Goal: Task Accomplishment & Management: Manage account settings

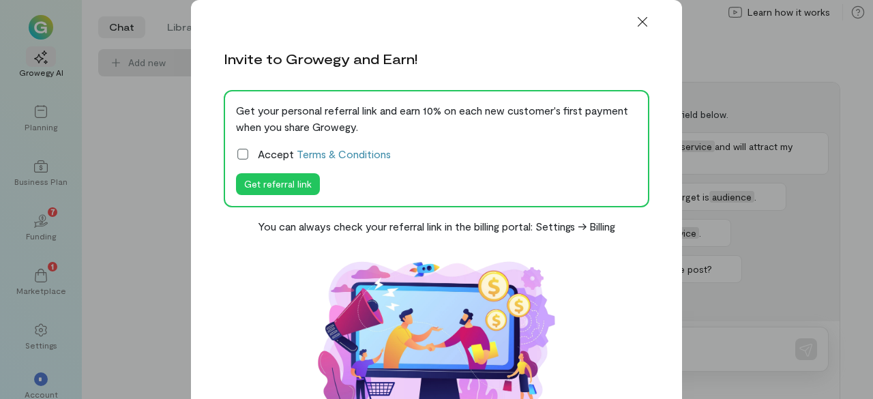
click at [241, 156] on icon at bounding box center [243, 154] width 14 height 14
click at [642, 24] on icon at bounding box center [643, 22] width 14 height 14
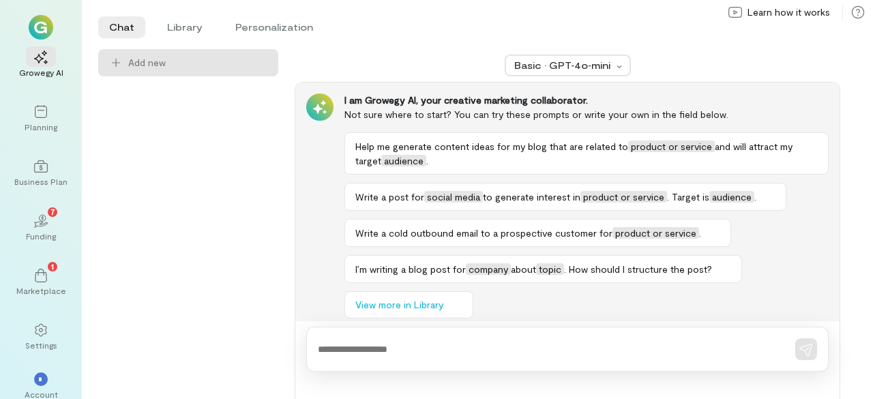
scroll to position [11, 0]
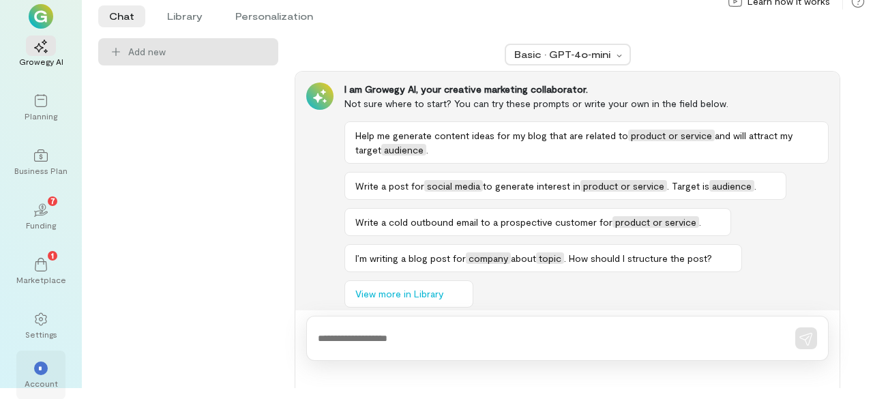
click at [44, 365] on div "*" at bounding box center [41, 368] width 14 height 14
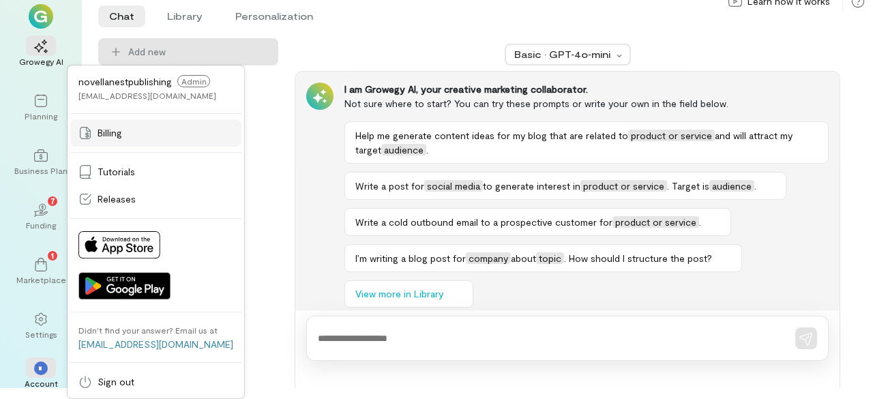
click at [110, 132] on span "Billing" at bounding box center [110, 133] width 25 height 14
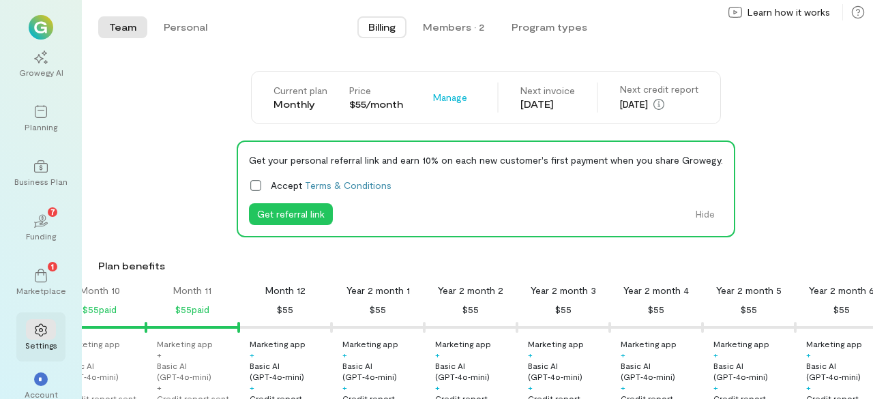
click at [41, 327] on icon at bounding box center [41, 330] width 14 height 14
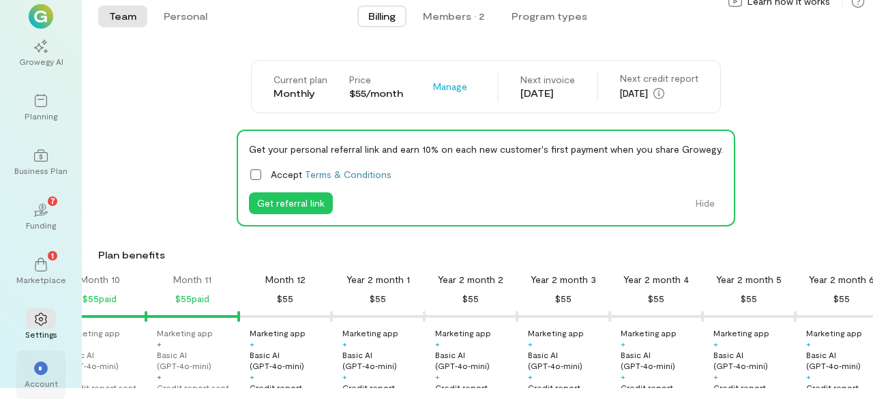
click at [40, 372] on span "*" at bounding box center [40, 368] width 5 height 8
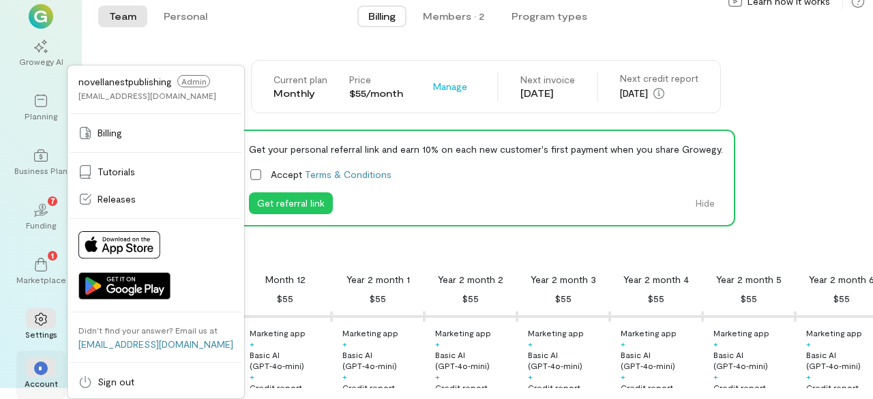
click at [38, 372] on span "*" at bounding box center [40, 368] width 5 height 8
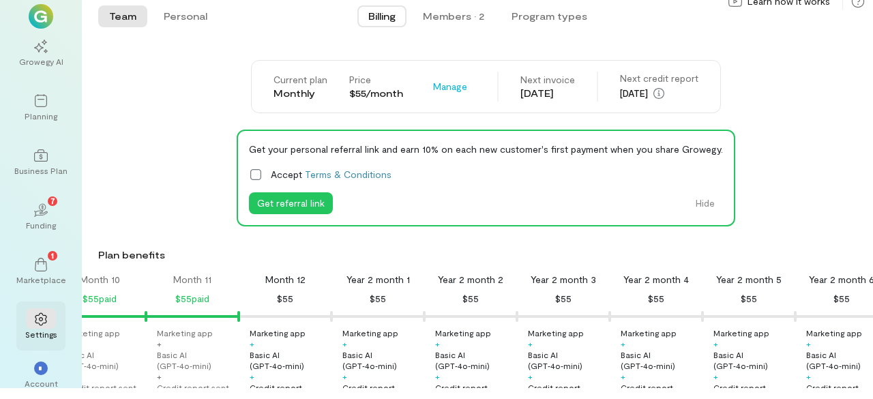
click at [42, 314] on icon at bounding box center [41, 319] width 12 height 13
click at [42, 314] on icon at bounding box center [41, 319] width 14 height 14
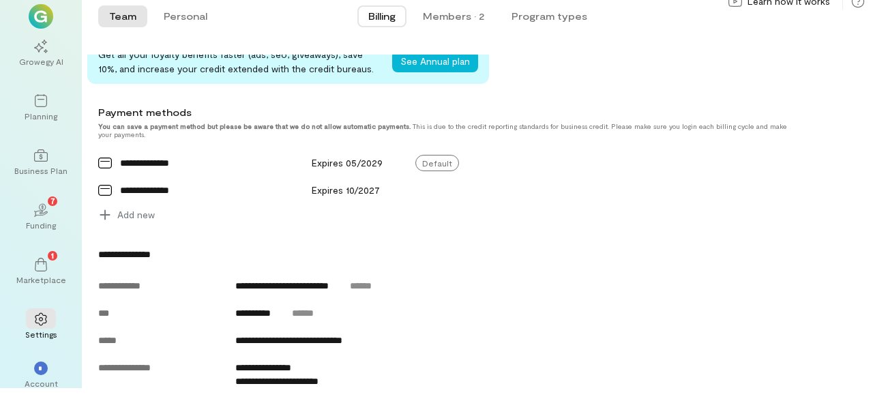
scroll to position [466, 0]
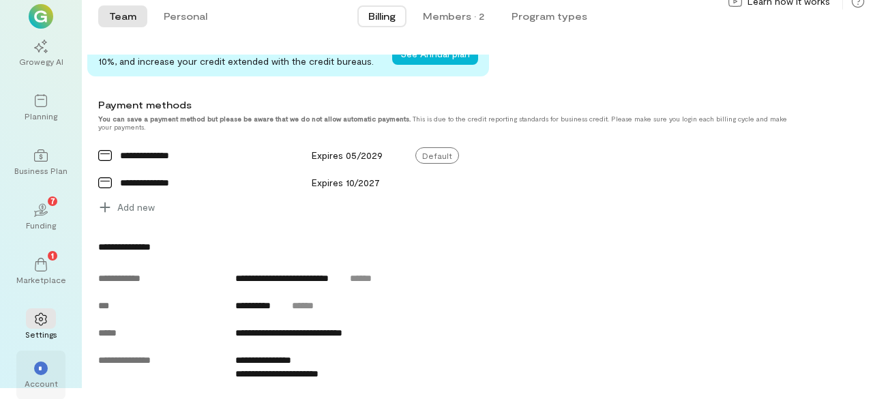
click at [41, 369] on span "*" at bounding box center [40, 368] width 5 height 8
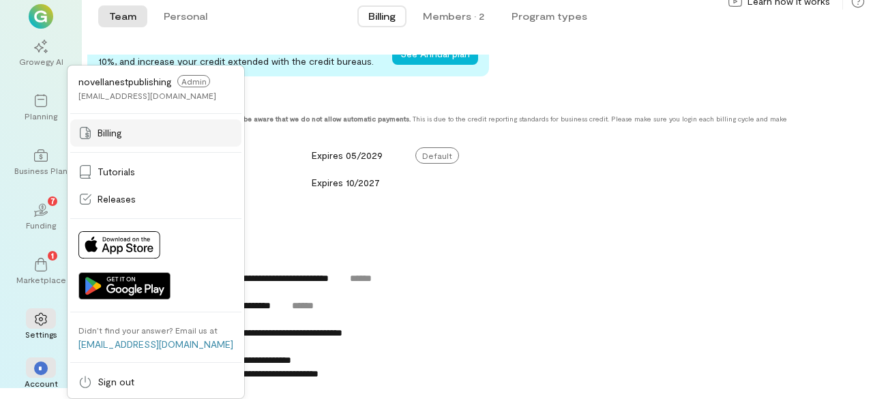
click at [153, 128] on div "Billing" at bounding box center [155, 133] width 155 height 14
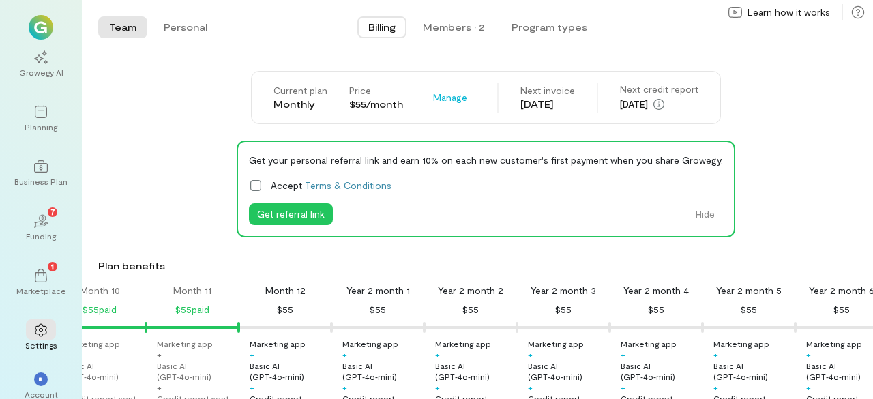
click at [43, 24] on img at bounding box center [41, 27] width 25 height 25
click at [863, 14] on icon at bounding box center [858, 12] width 14 height 14
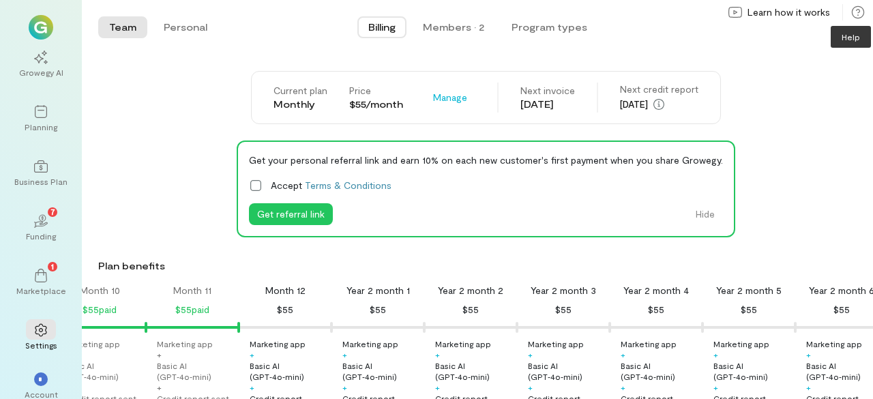
click at [854, 10] on icon at bounding box center [858, 12] width 14 height 14
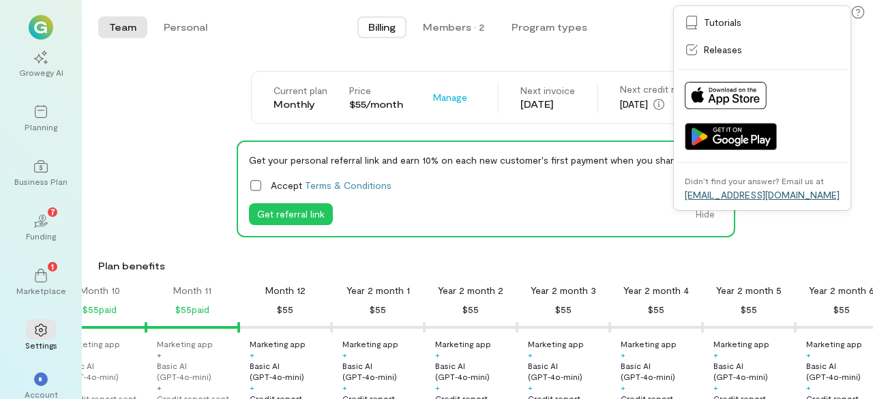
click at [749, 196] on link "[EMAIL_ADDRESS][DOMAIN_NAME]" at bounding box center [762, 195] width 155 height 12
